Goal: Task Accomplishment & Management: Manage account settings

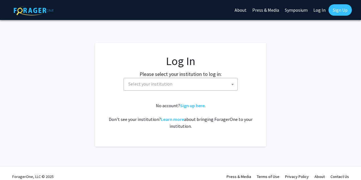
select select
click at [133, 84] on span "Select your institution" at bounding box center [150, 84] width 44 height 6
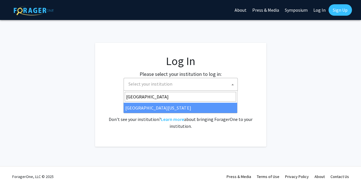
type input "[GEOGRAPHIC_DATA]"
select select "31"
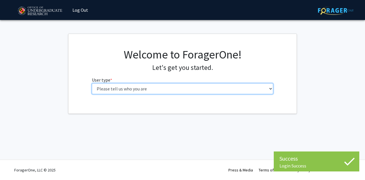
click at [236, 89] on select "Please tell us who you are Undergraduate Student Master's Student Doctoral Cand…" at bounding box center [183, 88] width 182 height 11
select select "1: undergrad"
click at [92, 83] on select "Please tell us who you are Undergraduate Student Master's Student Doctoral Cand…" at bounding box center [183, 88] width 182 height 11
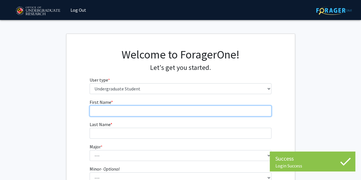
click at [209, 111] on input "First Name * required" at bounding box center [181, 111] width 182 height 11
type input "James"
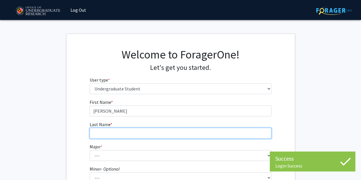
click at [198, 131] on input "Last Name * required" at bounding box center [181, 133] width 182 height 11
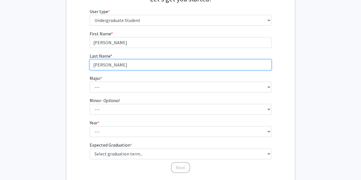
scroll to position [76, 0]
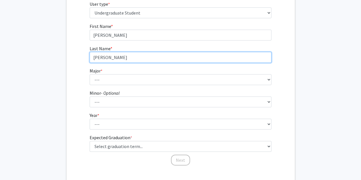
type input "Hawkins"
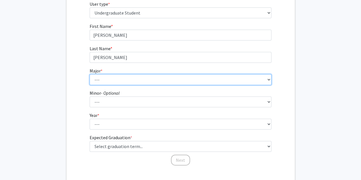
click at [178, 76] on select "--- Accounting Aerospace Engineering African American and Africana Studies Agri…" at bounding box center [181, 79] width 182 height 11
select select "28: 2329"
click at [90, 74] on select "--- Accounting Aerospace Engineering African American and Africana Studies Agri…" at bounding box center [181, 79] width 182 height 11
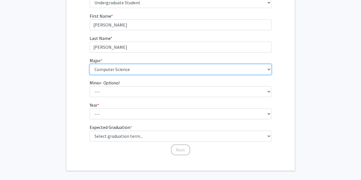
scroll to position [97, 0]
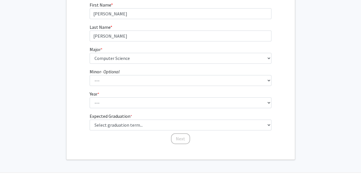
click at [300, 78] on fg-get-started "Welcome to ForagerOne! Let's get you started. User type * required Please tell …" at bounding box center [180, 47] width 361 height 223
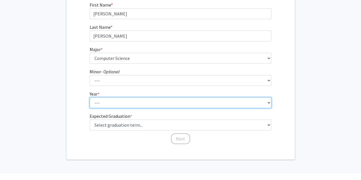
click at [248, 101] on select "--- First-year Sophomore Junior Senior Postbaccalaureate Certificate" at bounding box center [181, 102] width 182 height 11
select select "2: sophomore"
click at [90, 97] on select "--- First-year Sophomore Junior Senior Postbaccalaureate Certificate" at bounding box center [181, 102] width 182 height 11
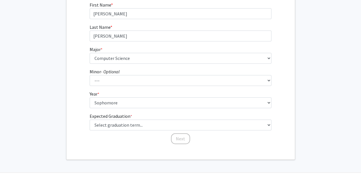
click at [160, 131] on form "First Name * required James Last Name * required Hawkins Major * required --- A…" at bounding box center [181, 70] width 182 height 138
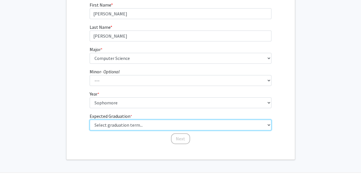
click at [146, 127] on select "Select graduation term... Spring 2025 Summer 2025 Fall 2025 Winter 2025 Spring …" at bounding box center [181, 125] width 182 height 11
select select "13: spring_2028"
click at [90, 120] on select "Select graduation term... Spring 2025 Summer 2025 Fall 2025 Winter 2025 Spring …" at bounding box center [181, 125] width 182 height 11
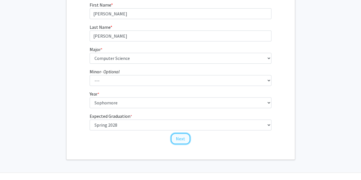
click at [177, 140] on button "Next" at bounding box center [180, 138] width 19 height 11
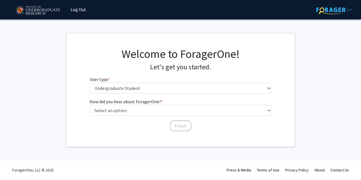
scroll to position [0, 0]
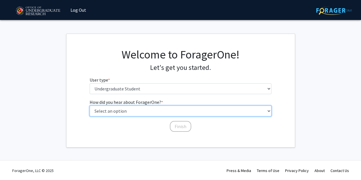
click at [136, 110] on select "Select an option Peer/student recommendation Faculty/staff recommendation Unive…" at bounding box center [181, 111] width 182 height 11
select select "3: university_website"
click at [90, 106] on select "Select an option Peer/student recommendation Faculty/staff recommendation Unive…" at bounding box center [181, 111] width 182 height 11
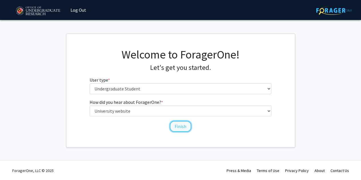
click at [188, 128] on button "Finish" at bounding box center [180, 126] width 21 height 11
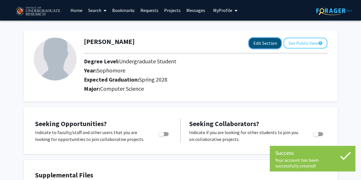
click at [265, 45] on button "Edit Section" at bounding box center [265, 43] width 32 height 11
select select "sophomore"
select select "41: spring_2028"
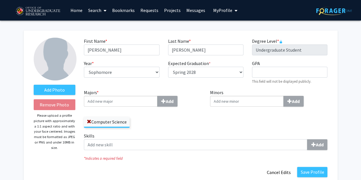
click at [142, 100] on input "Majors * Add" at bounding box center [121, 101] width 74 height 11
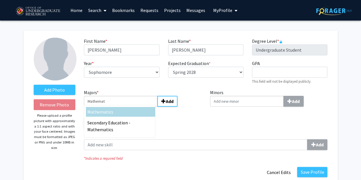
type input "Mathemat"
click at [130, 113] on div "Mathemat ics" at bounding box center [120, 111] width 66 height 7
click at [130, 107] on input "Mathemat" at bounding box center [121, 101] width 74 height 11
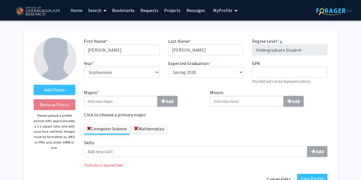
click at [187, 125] on div "Computer Science Mathematics" at bounding box center [143, 126] width 118 height 17
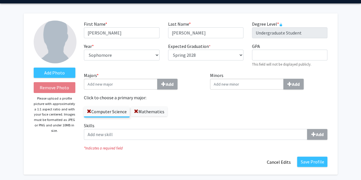
scroll to position [19, 0]
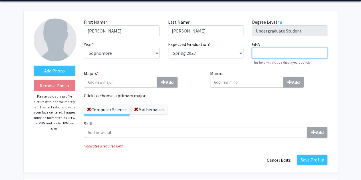
click at [293, 54] on input "GPA required" at bounding box center [289, 53] width 75 height 11
type input "4.0"
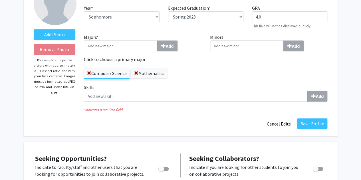
scroll to position [62, 0]
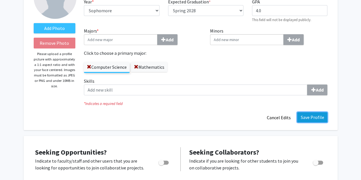
click at [313, 118] on button "Save Profile" at bounding box center [312, 117] width 30 height 10
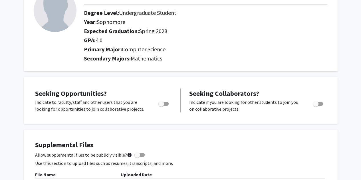
scroll to position [0, 0]
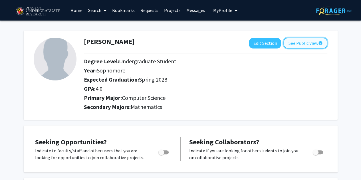
click at [314, 42] on button "See Public View help" at bounding box center [305, 43] width 44 height 11
click at [164, 151] on span "Toggle" at bounding box center [163, 152] width 10 height 4
click at [161, 154] on input "Are you actively seeking opportunities?" at bounding box center [161, 154] width 0 height 0
checkbox input "true"
click at [315, 45] on button "See Public View help" at bounding box center [305, 43] width 44 height 11
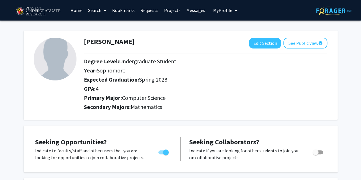
scroll to position [55, 0]
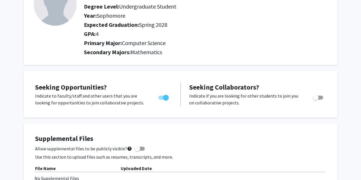
click at [164, 98] on span "Toggle" at bounding box center [166, 98] width 6 height 6
click at [161, 100] on input "Are you actively seeking opportunities?" at bounding box center [161, 100] width 0 height 0
checkbox input "false"
